Goal: Transaction & Acquisition: Purchase product/service

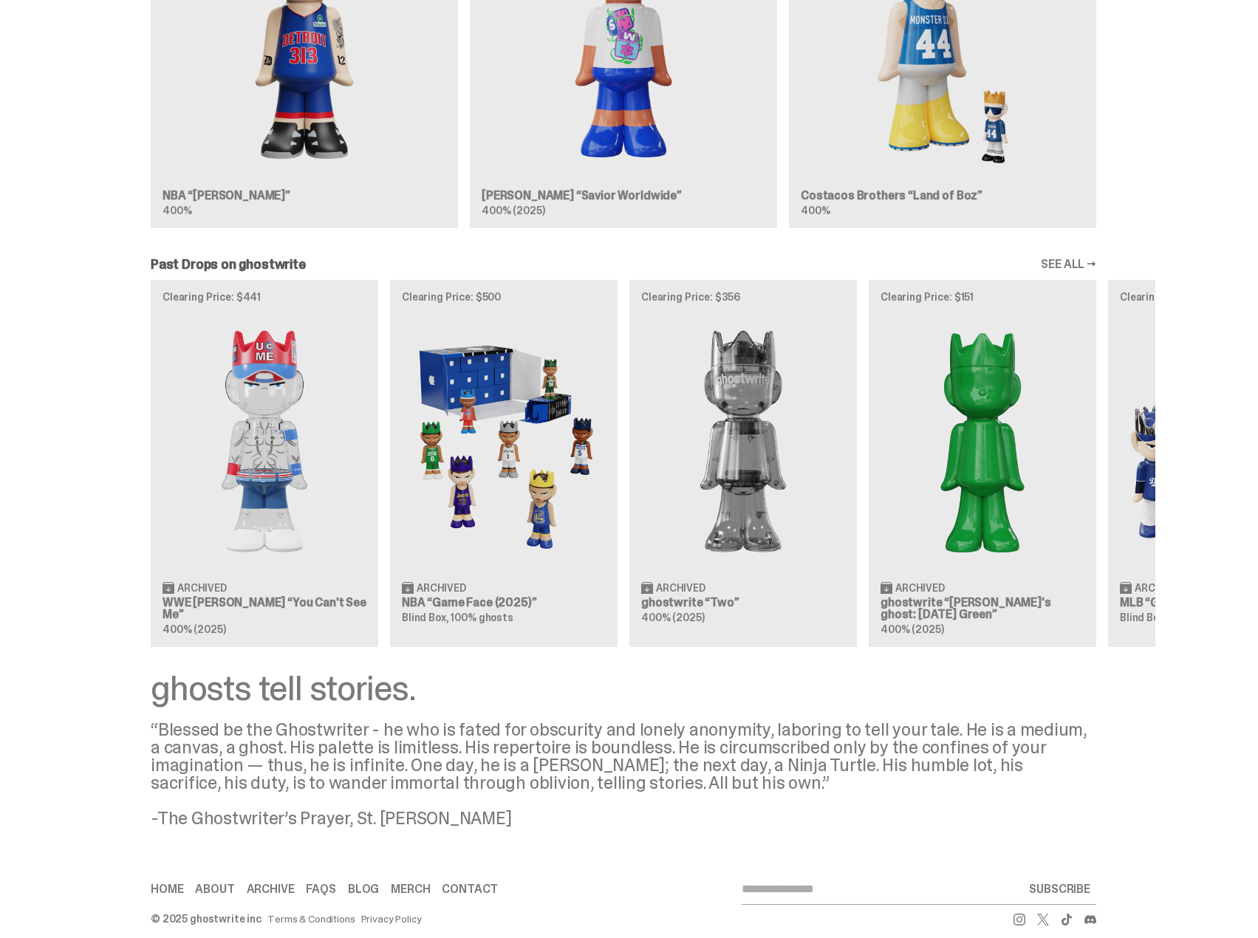
scroll to position [1095, 0]
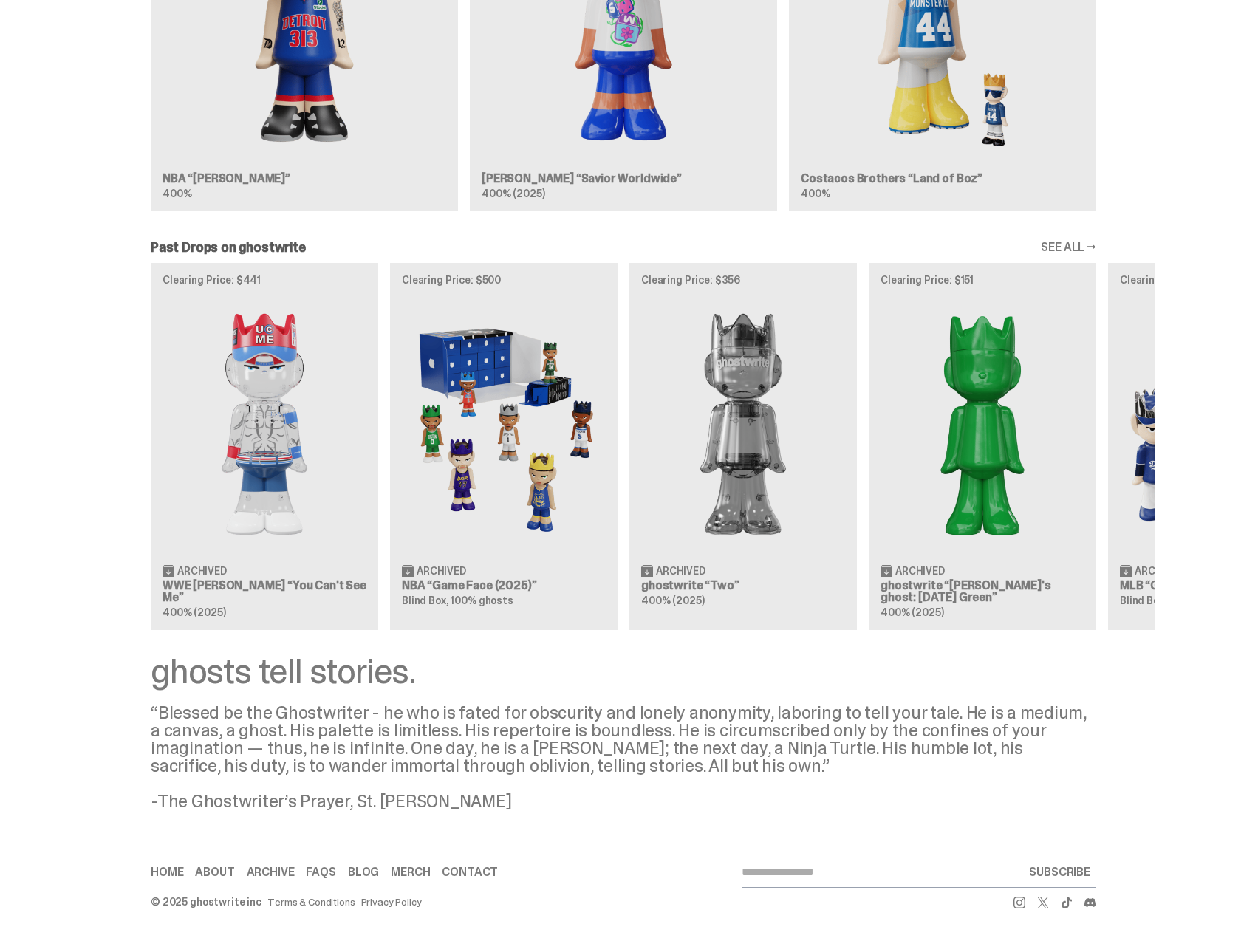
click at [1093, 248] on link "SEE ALL →" at bounding box center [1068, 248] width 55 height 12
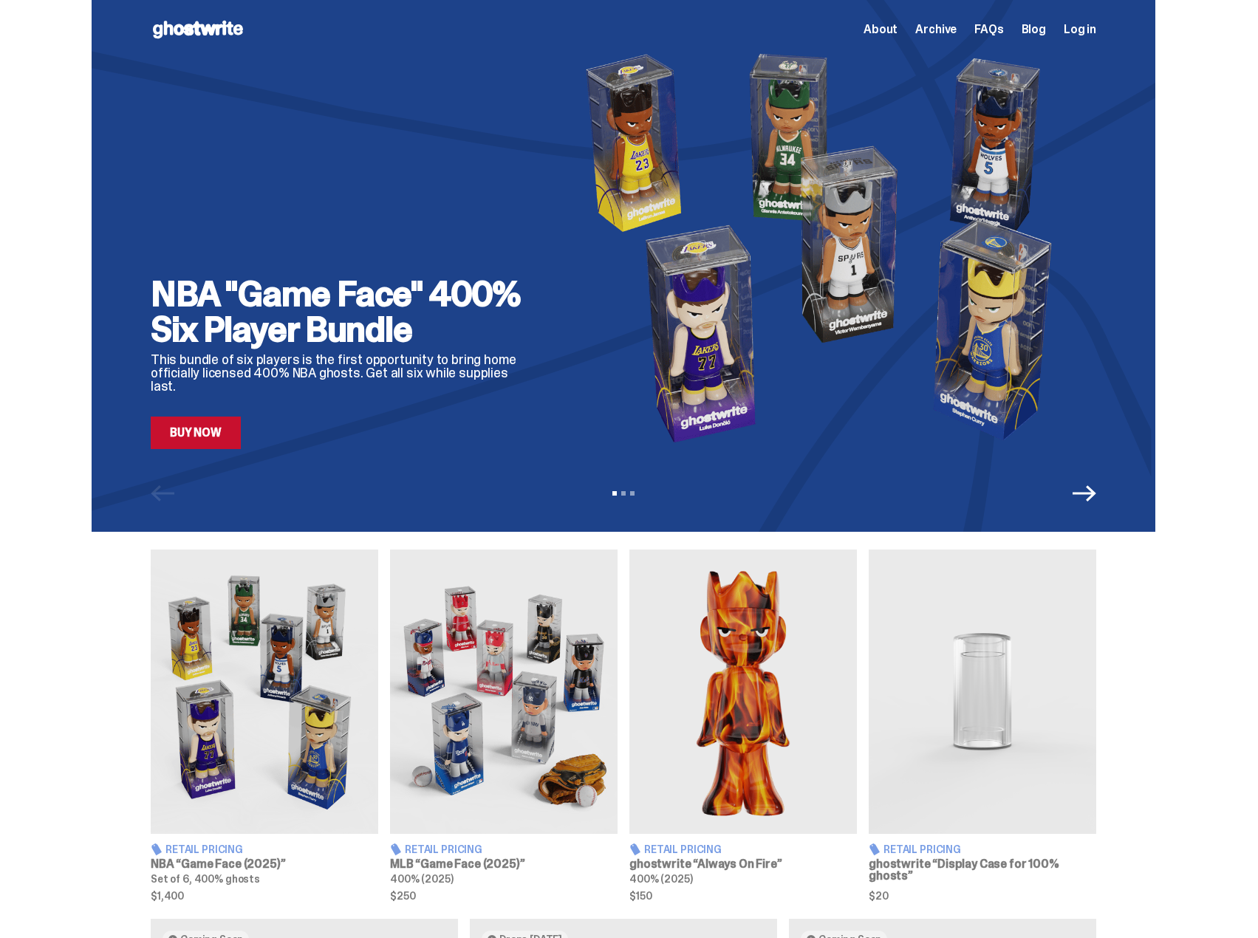
click at [1096, 502] on icon "Next" at bounding box center [1085, 494] width 24 height 24
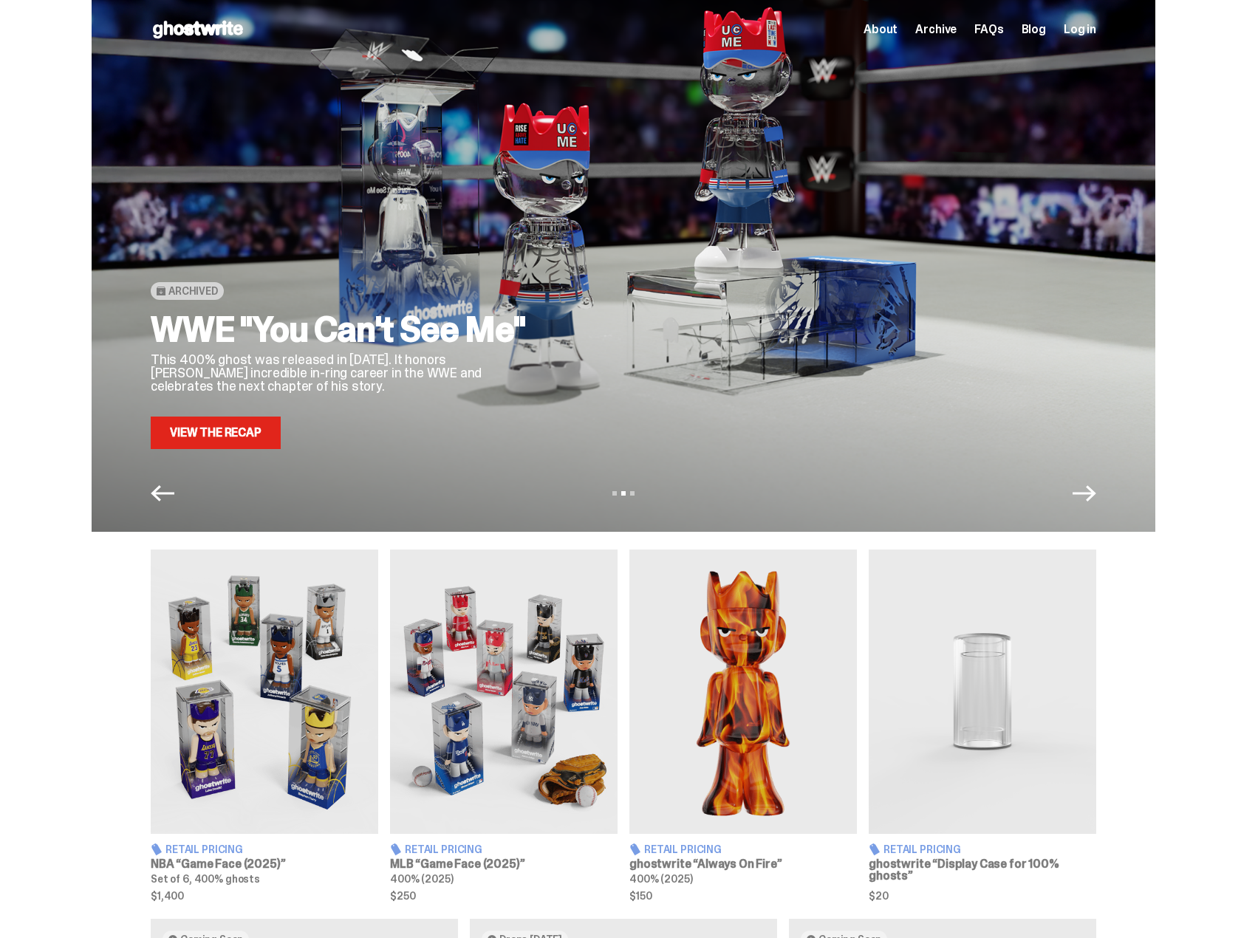
click at [1096, 494] on icon "Next" at bounding box center [1085, 493] width 24 height 16
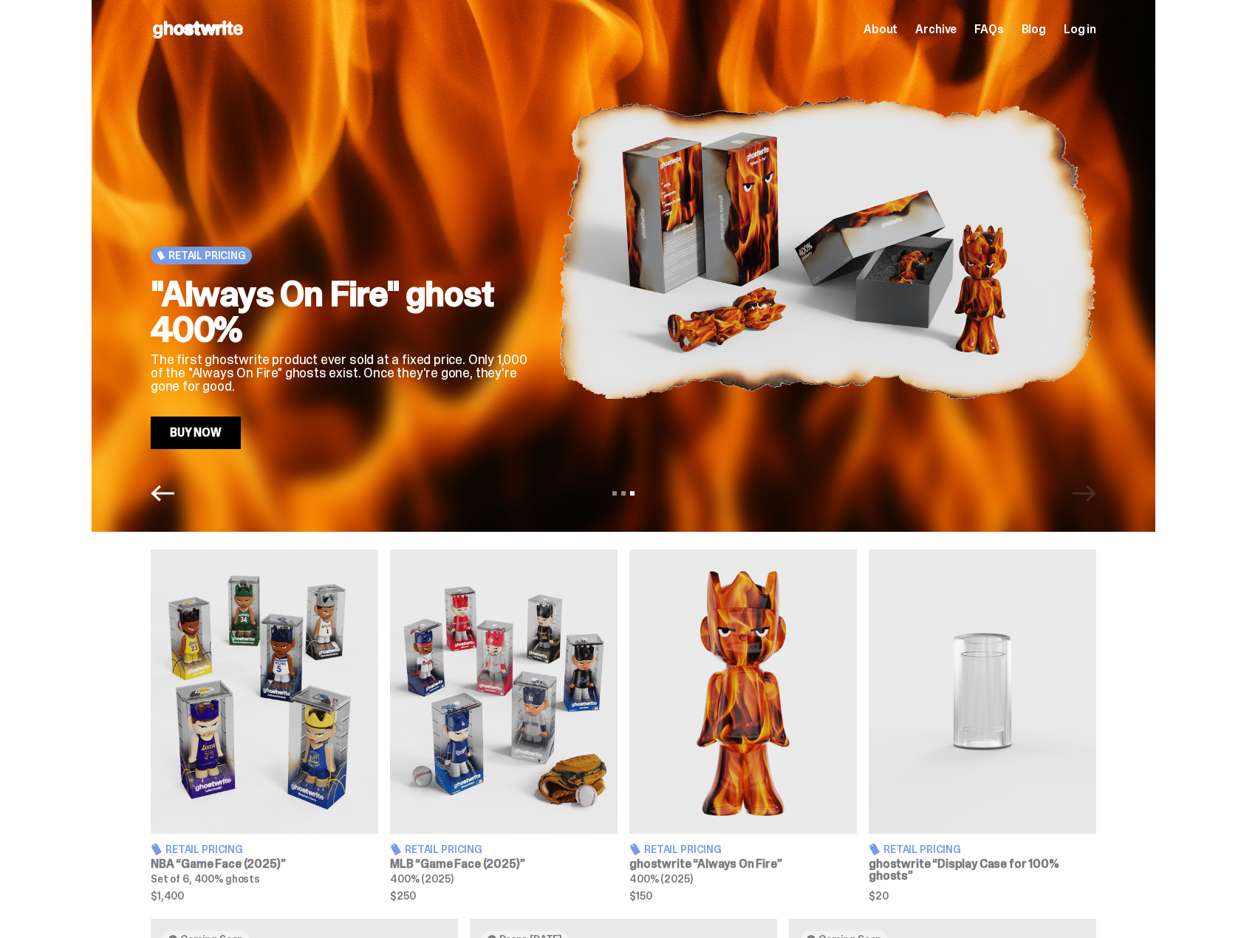
click at [1096, 494] on div "View slide 1 View slide 2 View slide 3" at bounding box center [624, 494] width 1064 height 24
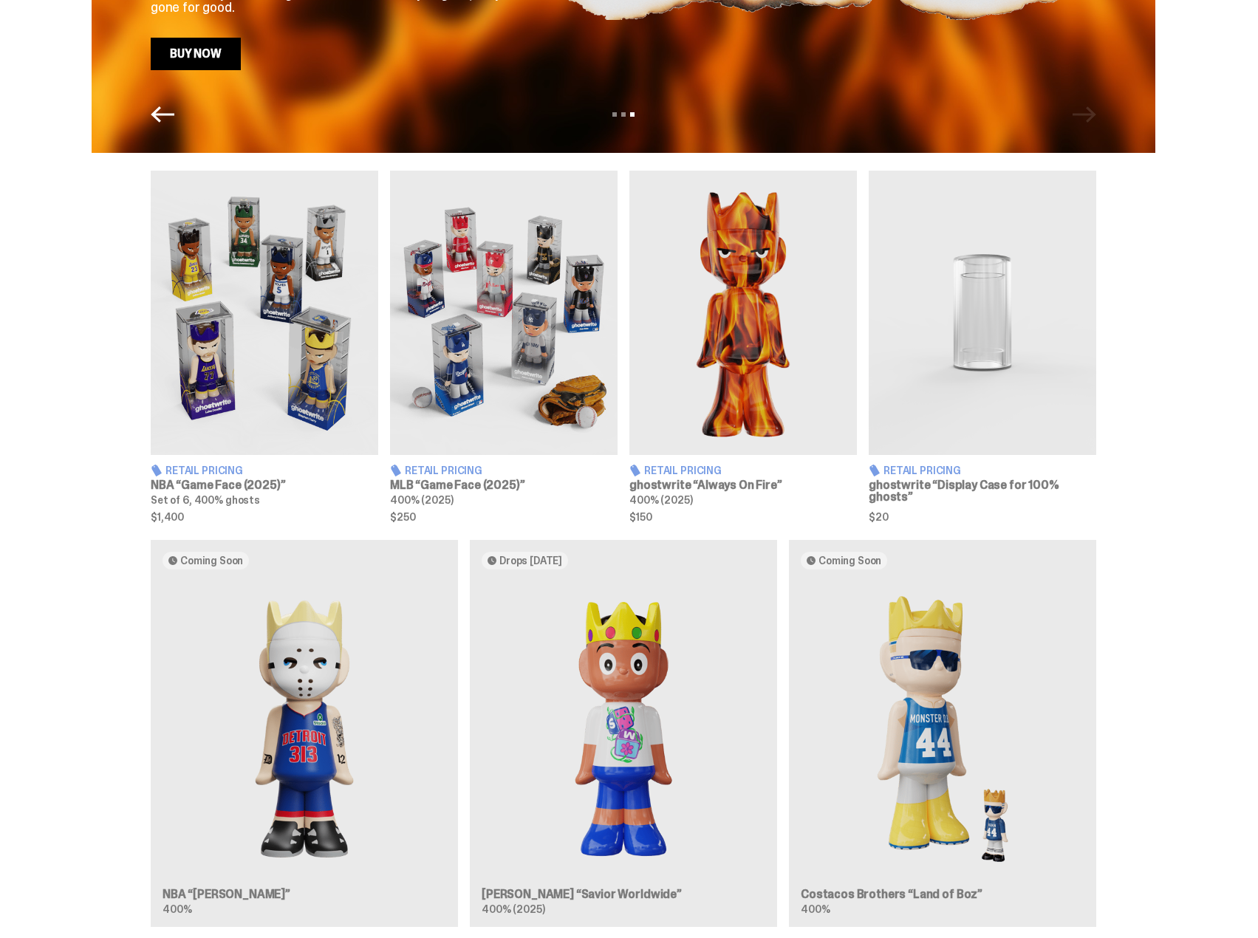
scroll to position [369, 0]
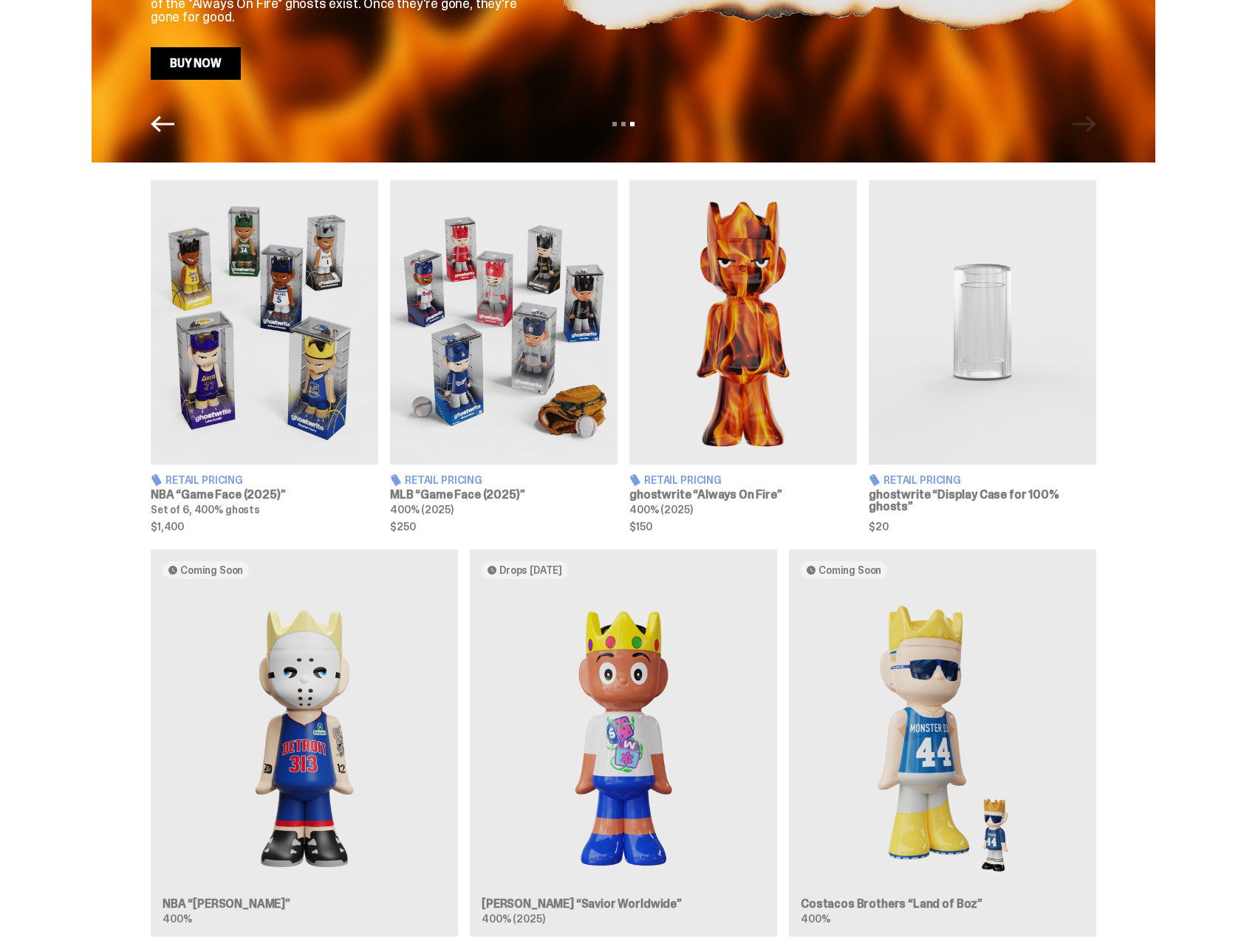
click at [567, 346] on img at bounding box center [504, 322] width 228 height 284
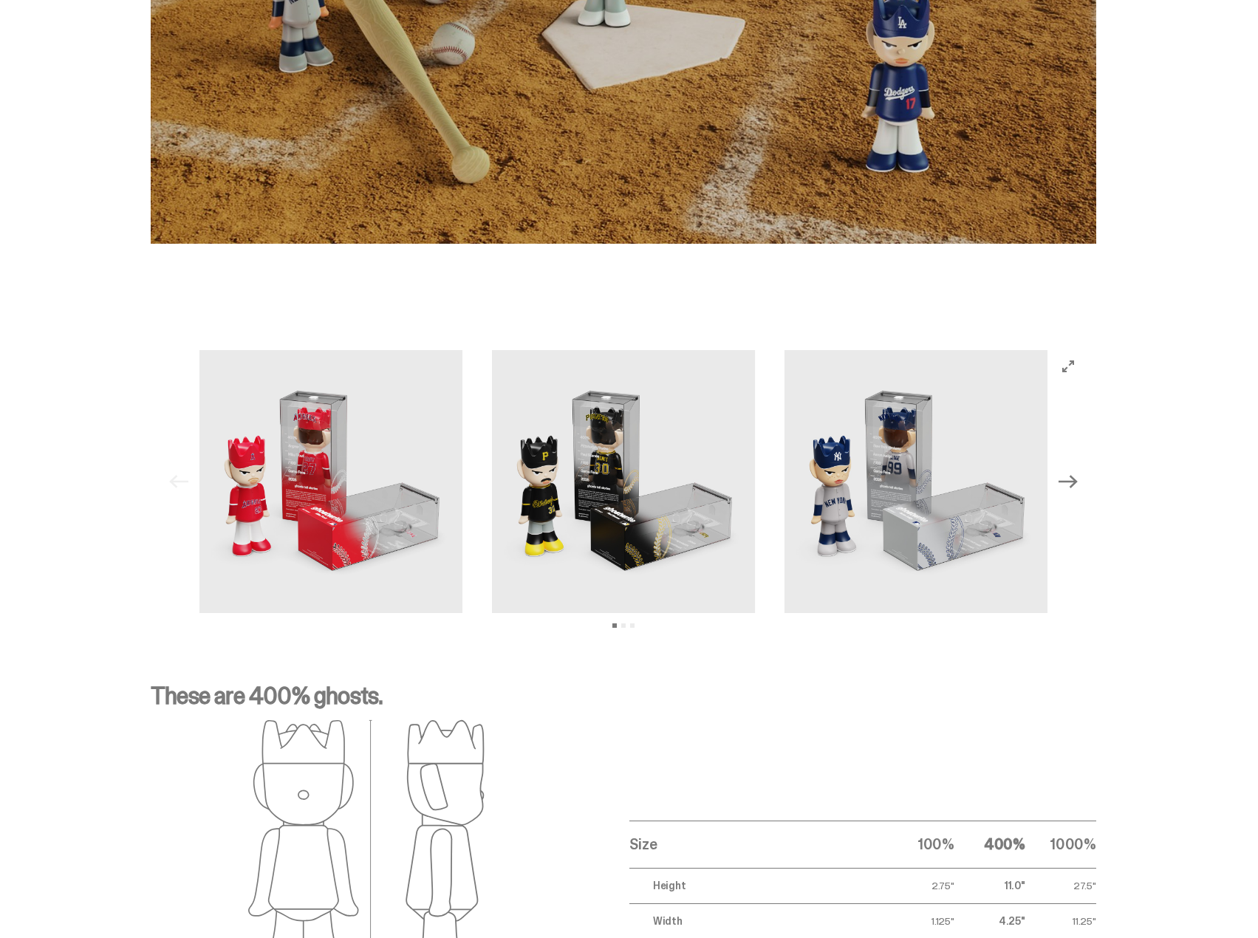
scroll to position [1331, 0]
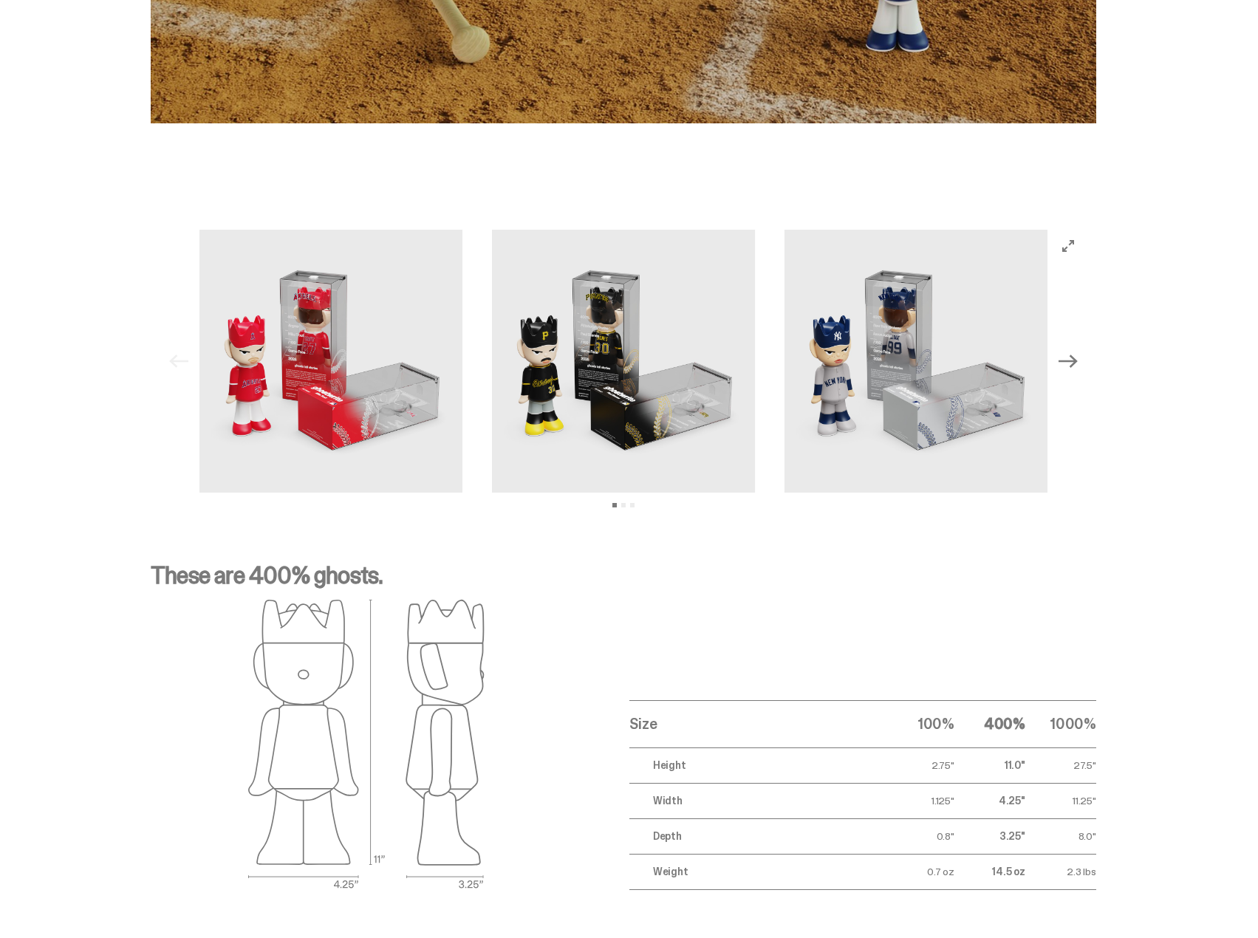
click at [587, 454] on img at bounding box center [623, 361] width 263 height 263
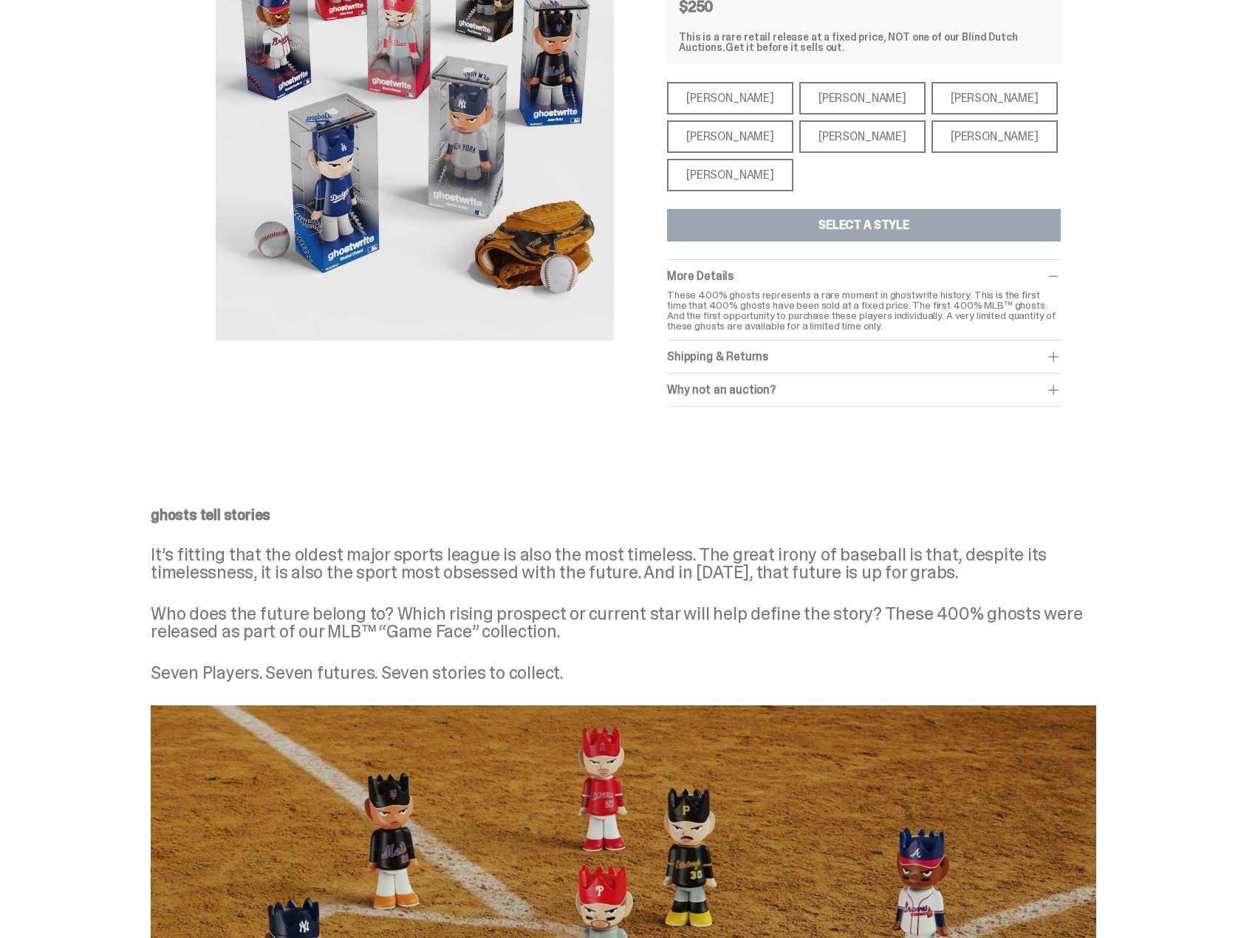
scroll to position [1, 0]
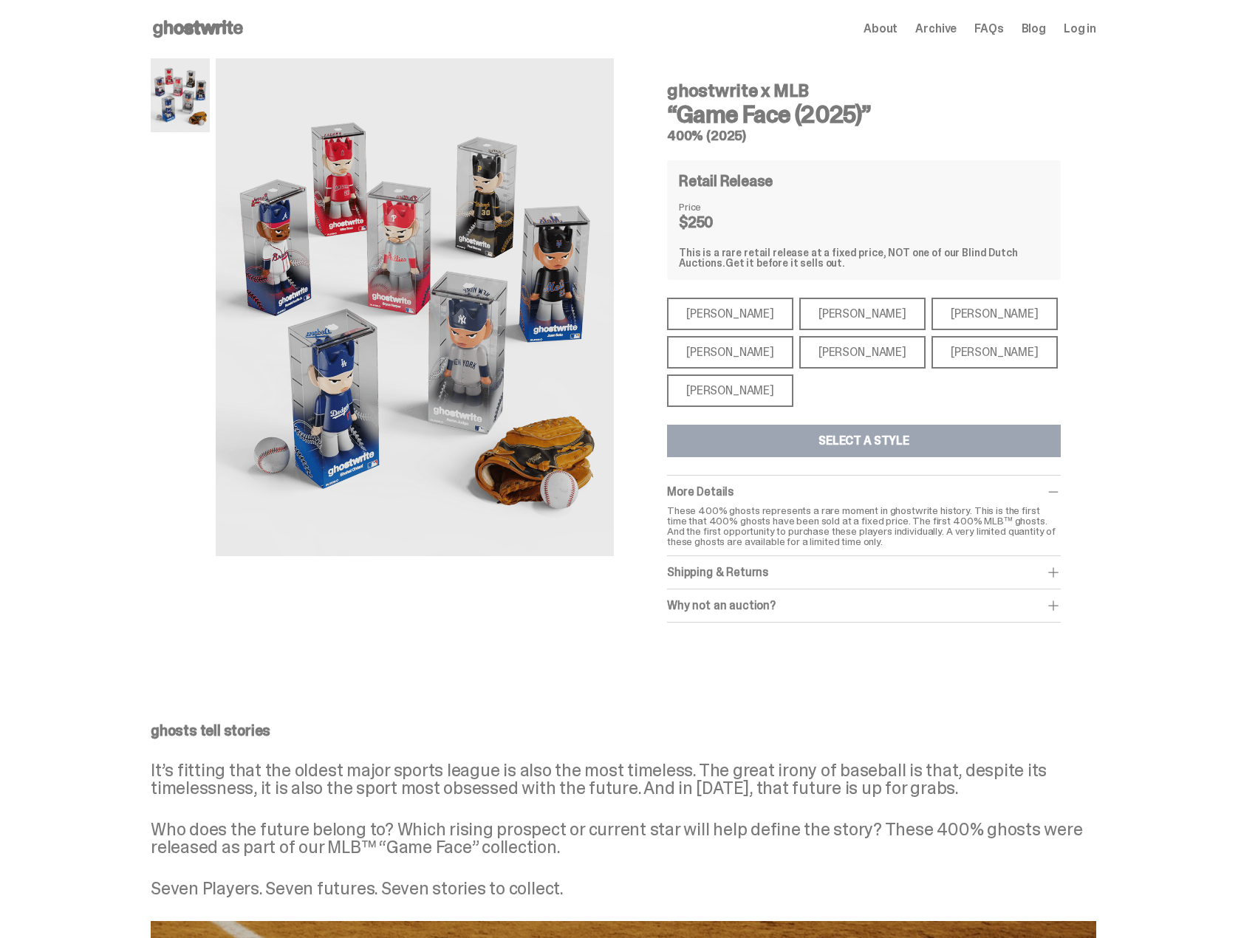
click at [741, 316] on div "[PERSON_NAME]" at bounding box center [730, 314] width 126 height 33
